Goal: Information Seeking & Learning: Learn about a topic

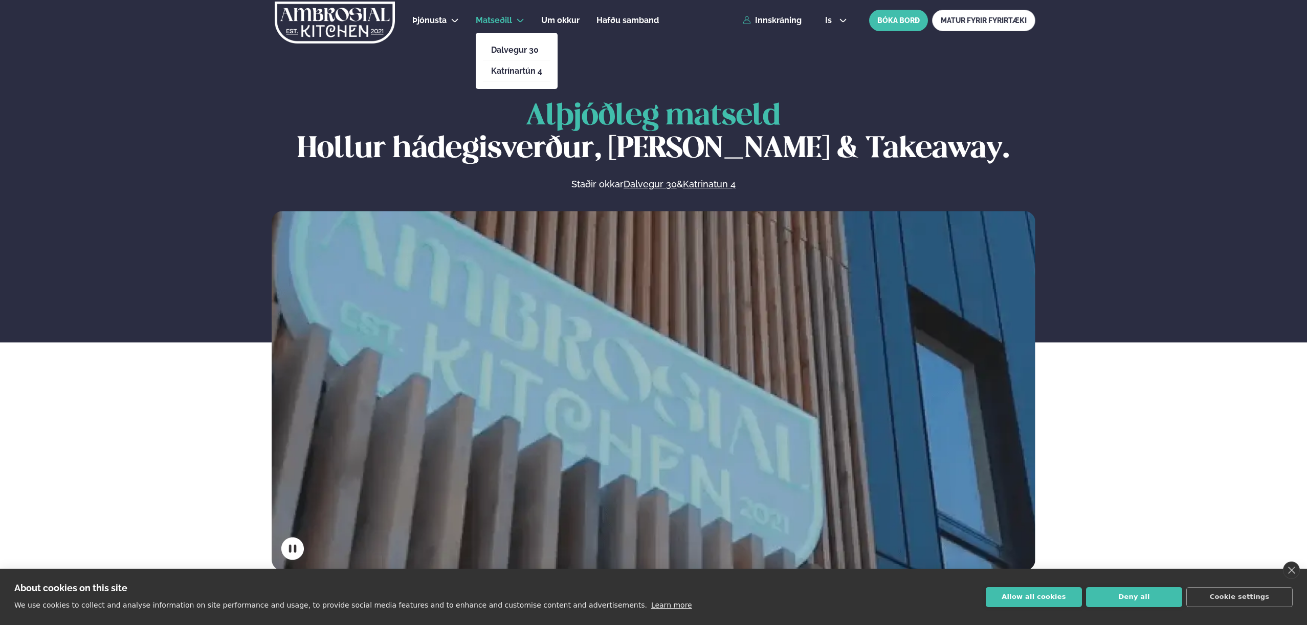
click at [505, 19] on span "Matseðill" at bounding box center [494, 20] width 36 height 10
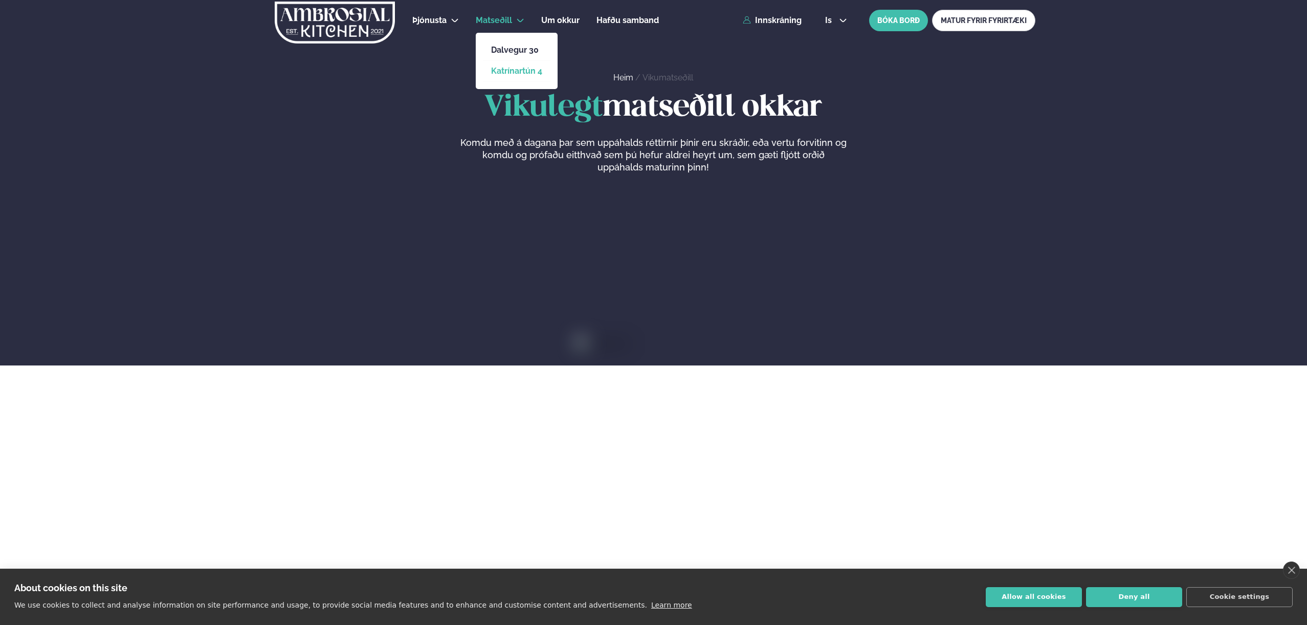
click at [522, 72] on link "Katrínartún 4" at bounding box center [516, 71] width 51 height 8
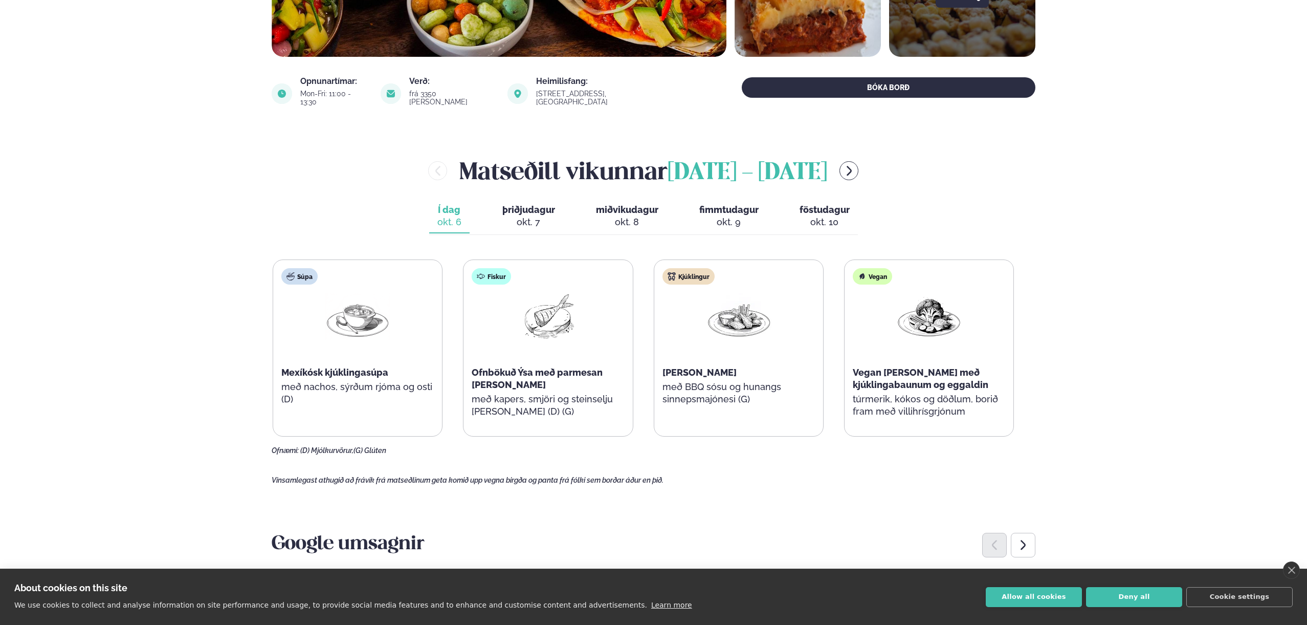
scroll to position [326, 0]
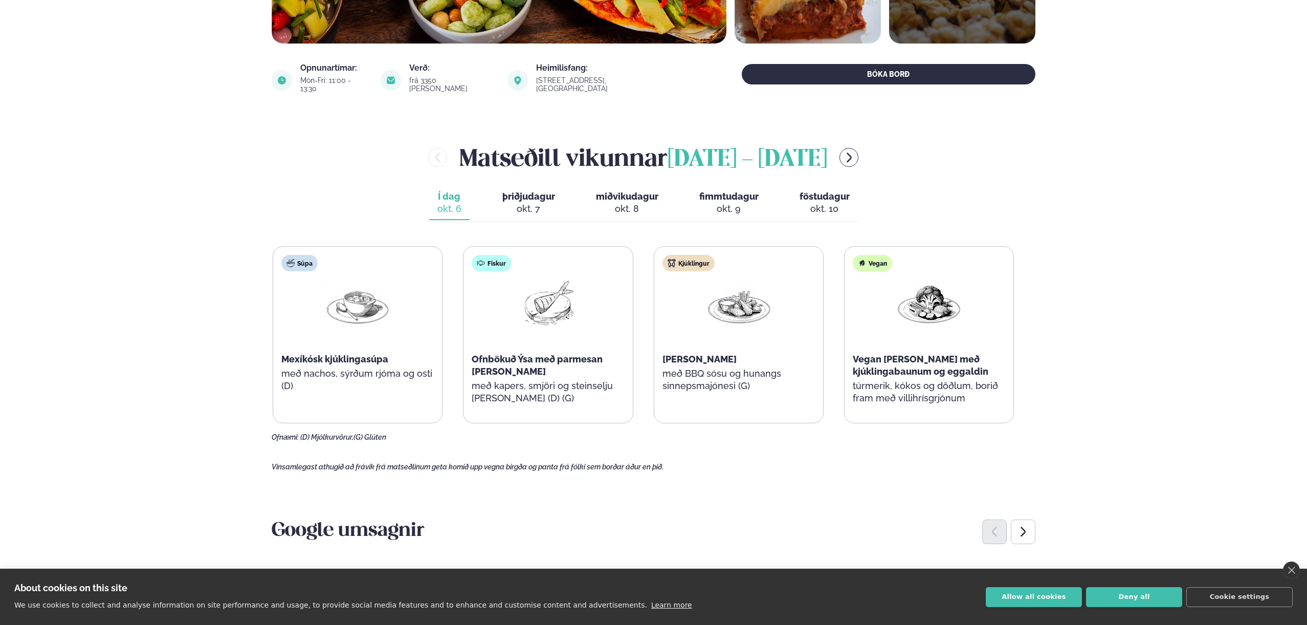
click at [531, 191] on span "þriðjudagur" at bounding box center [529, 196] width 53 height 11
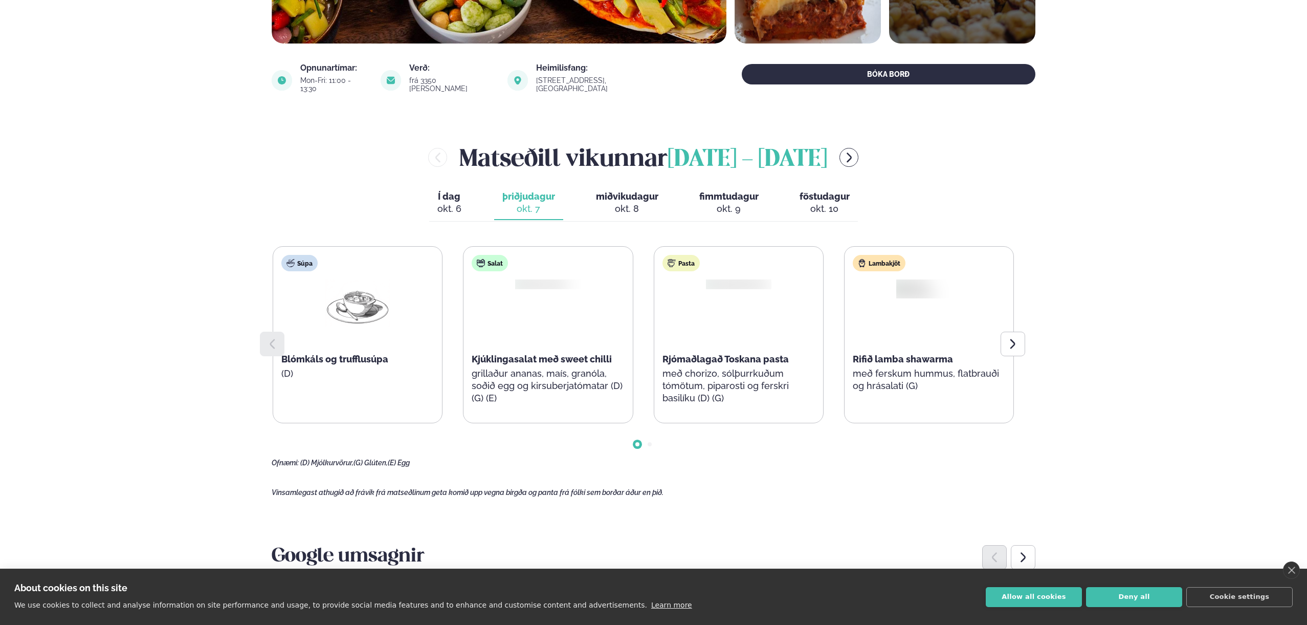
click at [617, 191] on span "miðvikudagur" at bounding box center [627, 196] width 62 height 11
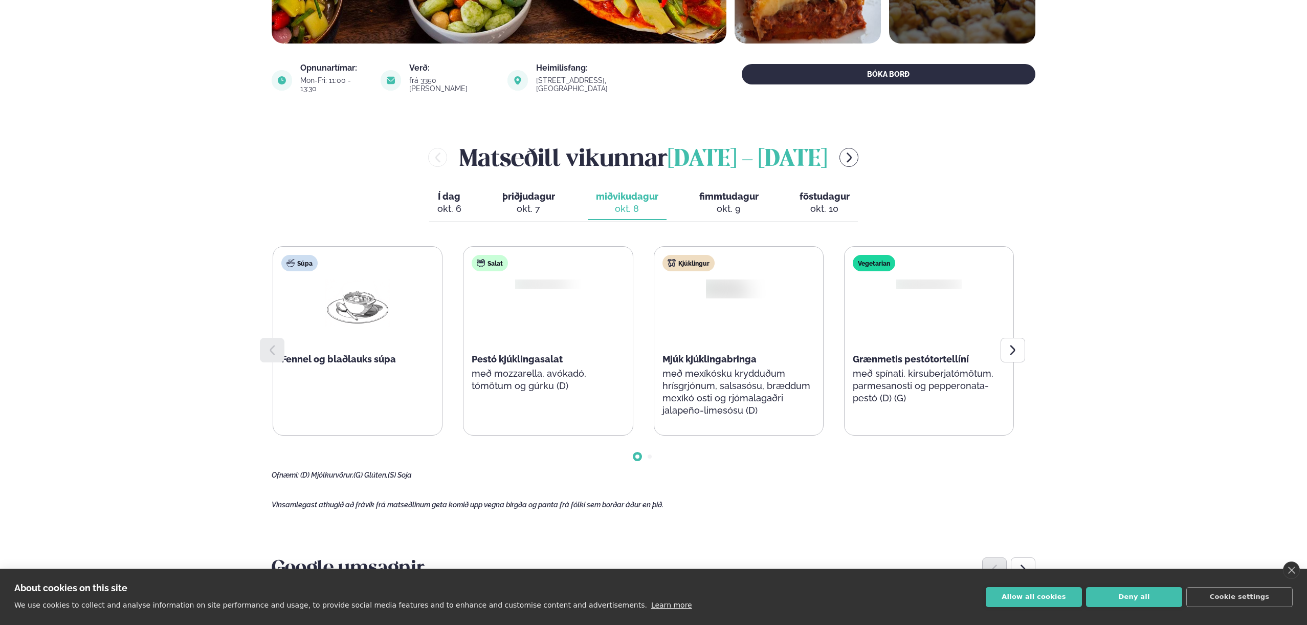
drag, startPoint x: 475, startPoint y: 187, endPoint x: 507, endPoint y: 188, distance: 32.2
click at [475, 187] on div "Í dag Í d. [DATE] þriðjudagur þri. [DATE] miðvikudagur mið. [DATE] fimmtudagur …" at bounding box center [643, 203] width 429 height 35
click at [450, 190] on span "Í dag" at bounding box center [450, 196] width 24 height 12
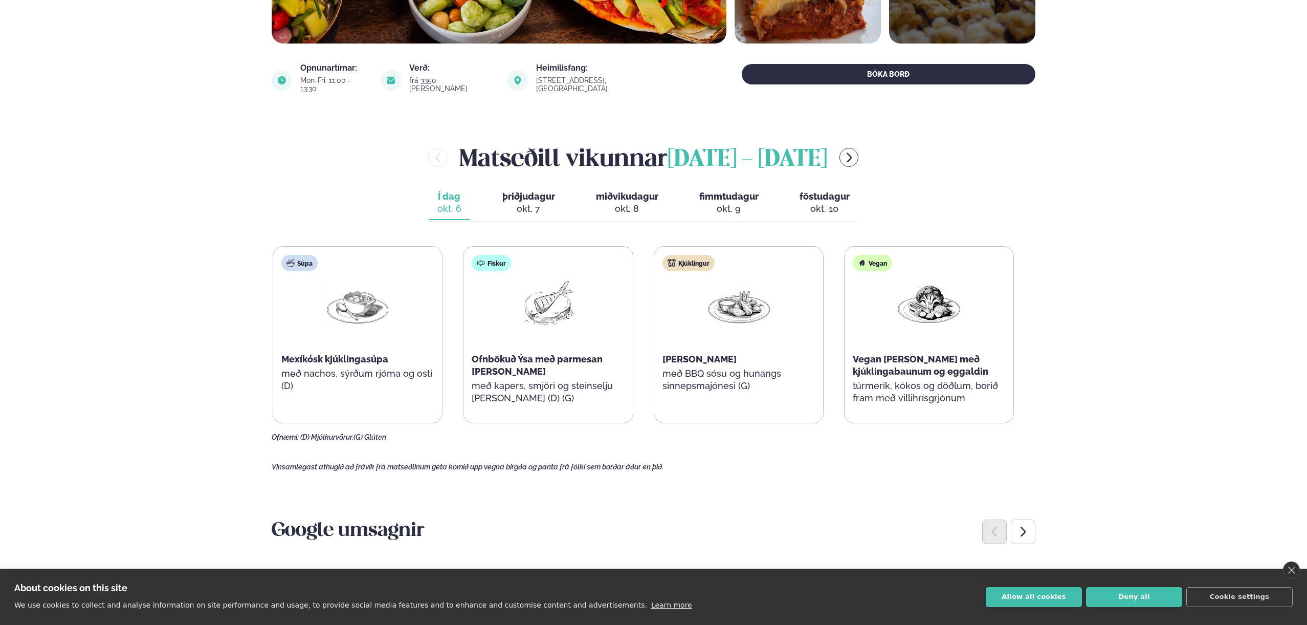
click at [537, 203] on div "okt. 7" at bounding box center [529, 209] width 53 height 12
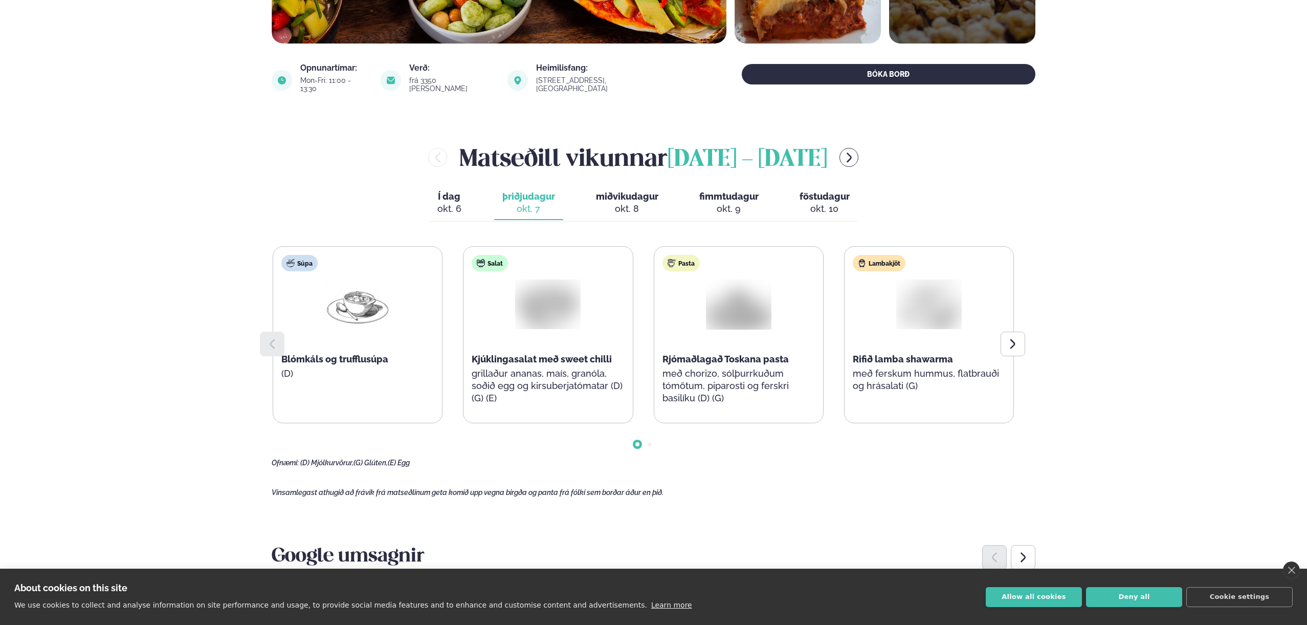
click at [481, 202] on div "Í dag Í d. [DATE] þriðjudagur þri. [DATE] miðvikudagur mið. [DATE] fimmtudagur …" at bounding box center [643, 203] width 429 height 35
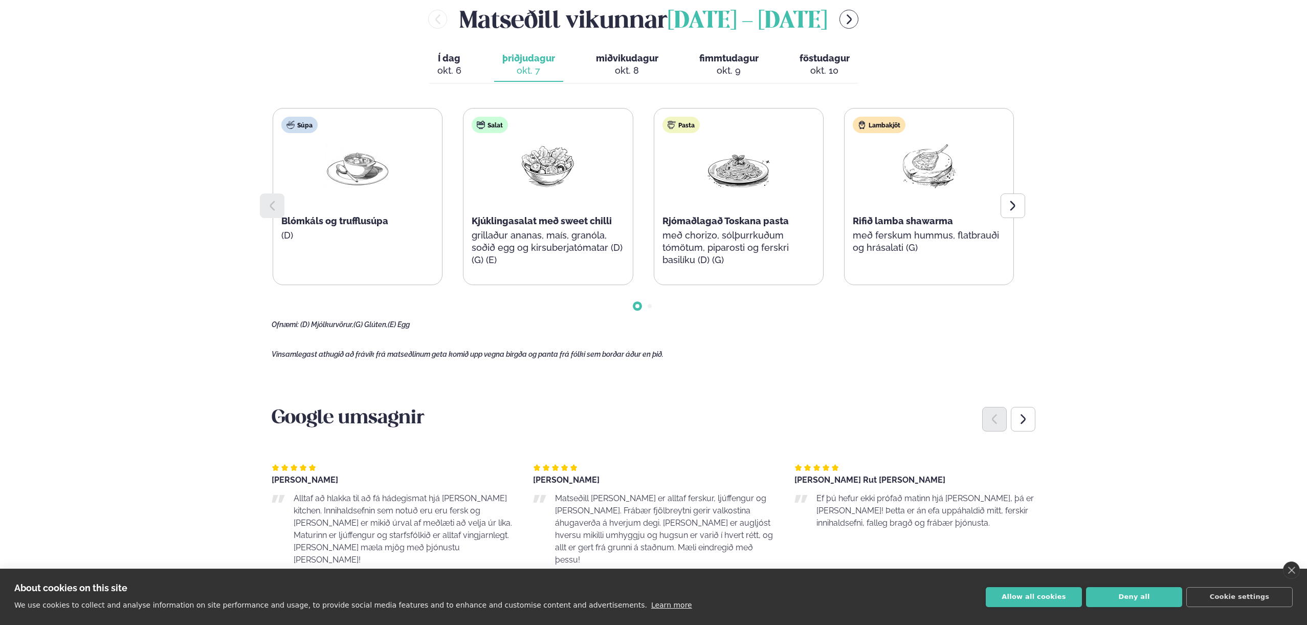
scroll to position [248, 0]
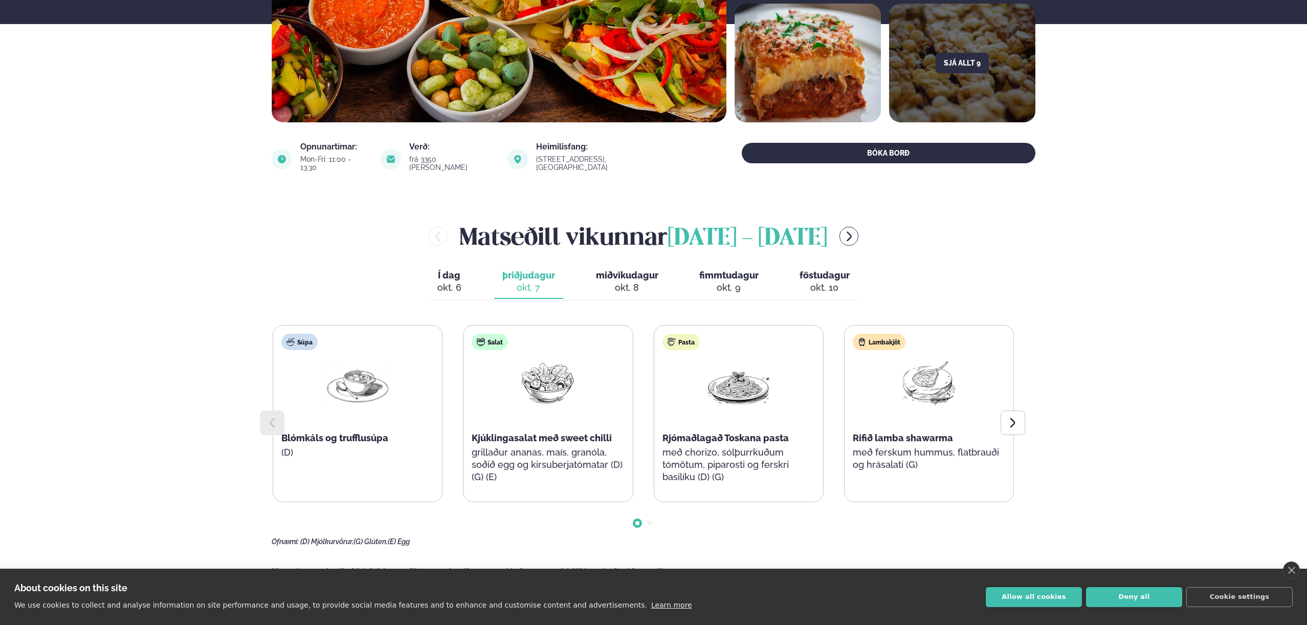
click at [456, 286] on button "Í dag Í d. [DATE]" at bounding box center [449, 282] width 40 height 34
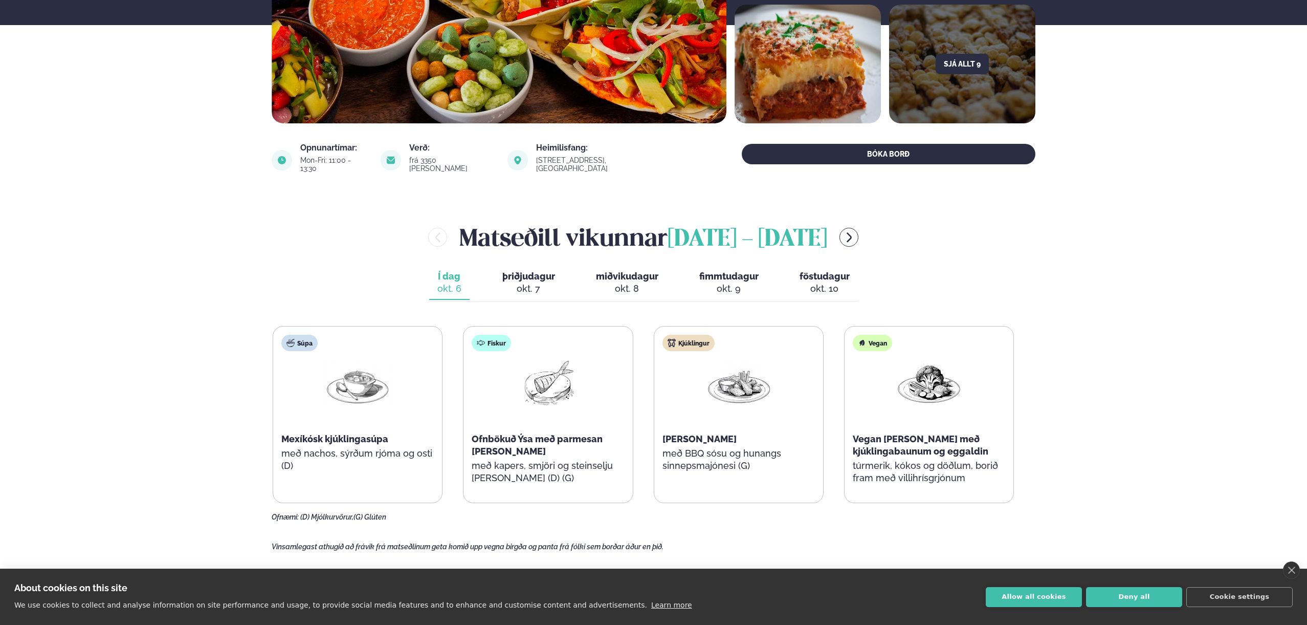
scroll to position [194, 0]
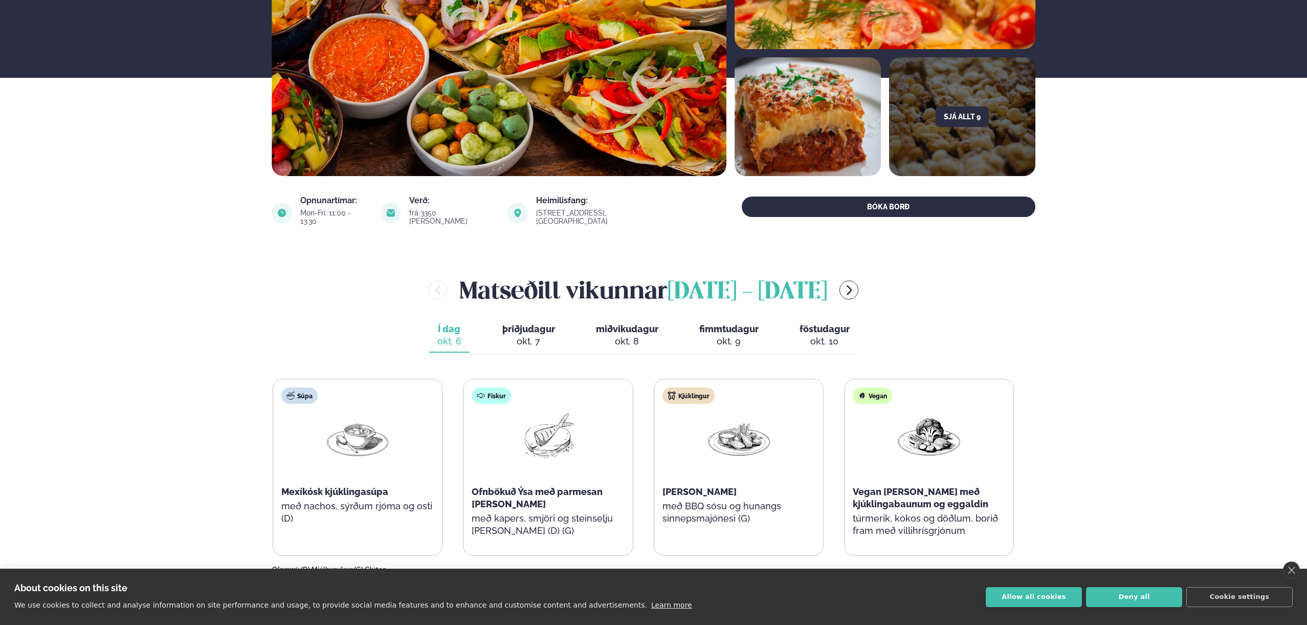
click at [777, 352] on div "[PERSON_NAME] [DATE] - [DATE] Í dag Í d. [DATE] þriðjudagur þri. [DATE] miðviku…" at bounding box center [654, 423] width 764 height 301
click at [558, 330] on button "þriðjudagur þri. [DATE]" at bounding box center [528, 336] width 69 height 34
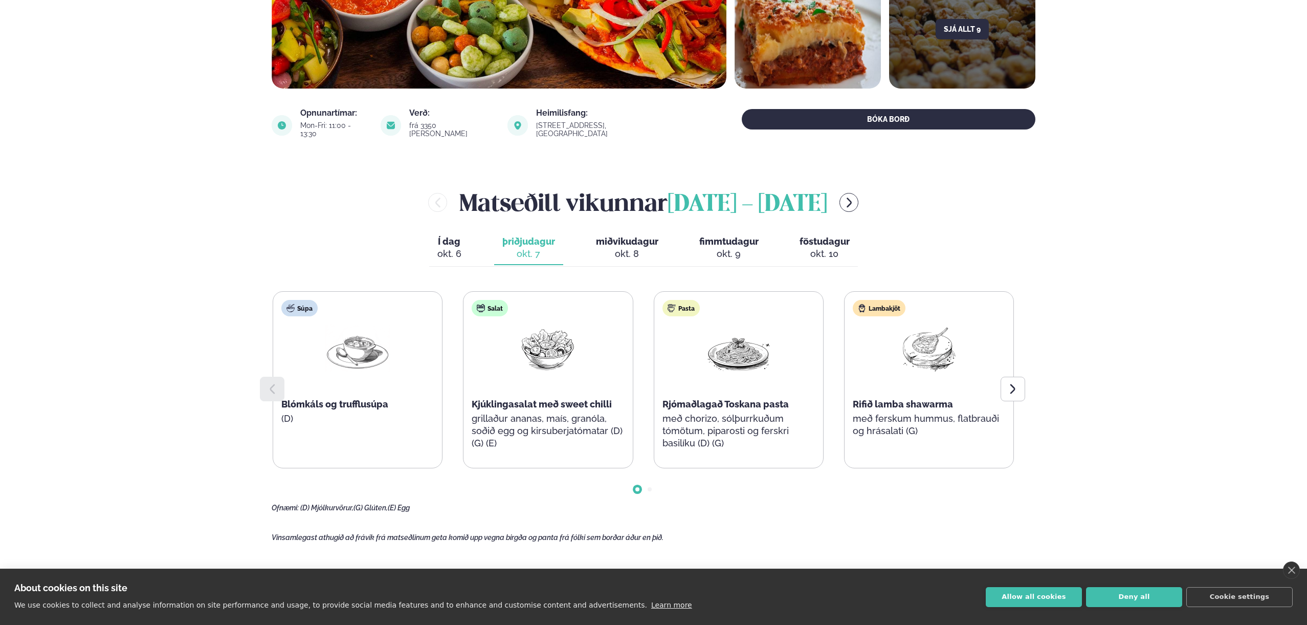
scroll to position [276, 0]
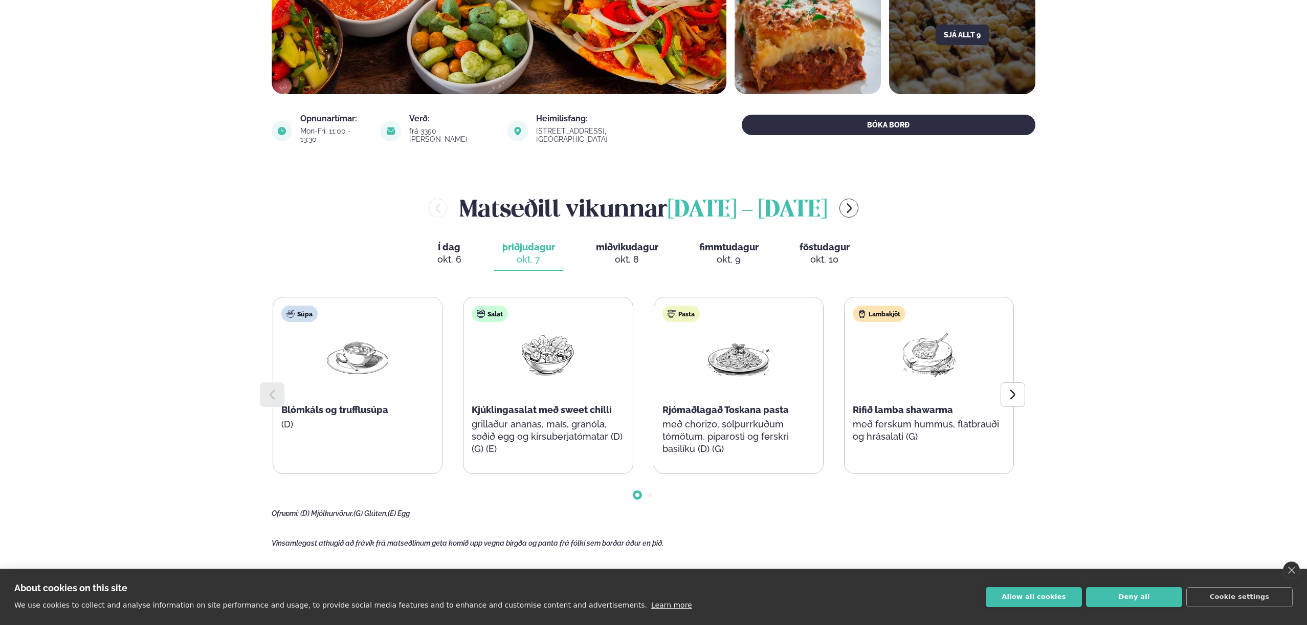
click at [443, 243] on span "Í dag" at bounding box center [450, 247] width 24 height 12
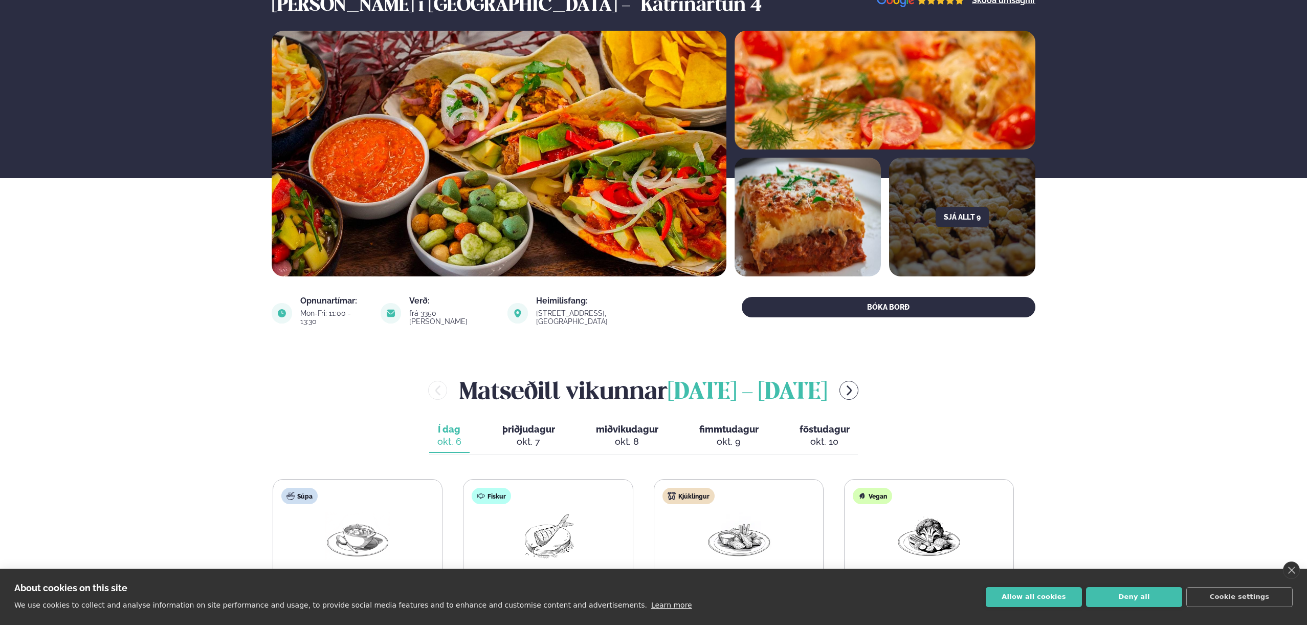
scroll to position [0, 0]
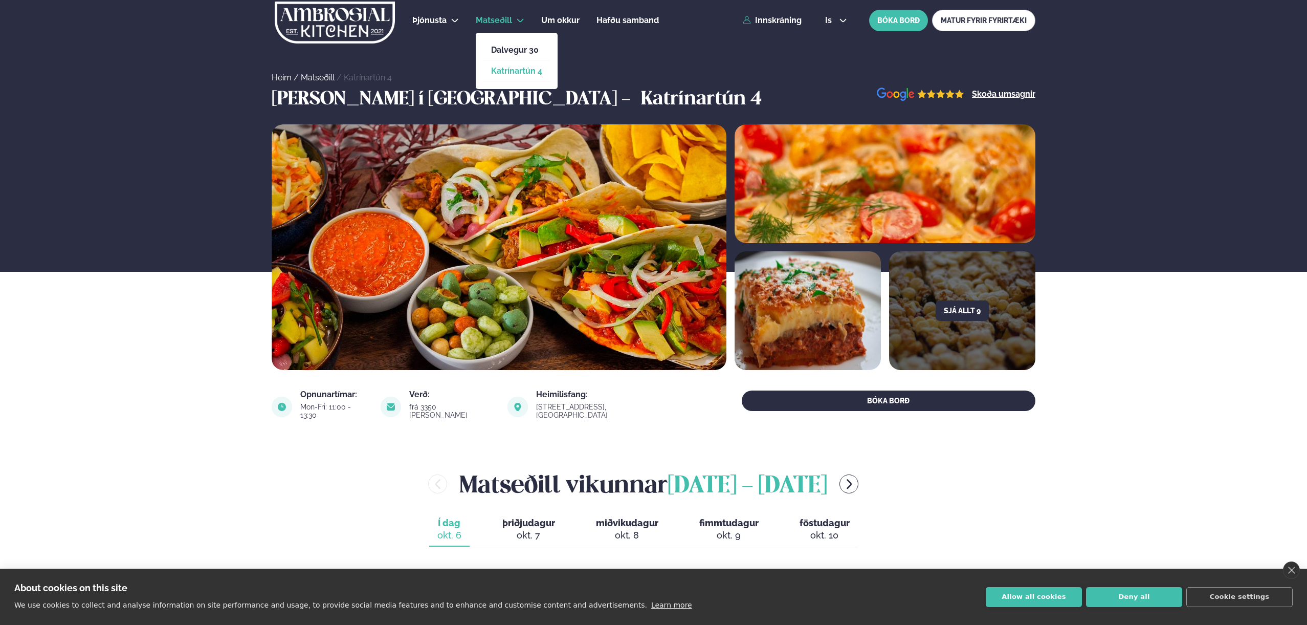
click at [509, 28] on li "Matseðill Dalvegur 30 Katrínartún 4" at bounding box center [500, 20] width 49 height 25
click at [524, 68] on link "Katrínartún 4" at bounding box center [516, 71] width 51 height 8
